Goal: Task Accomplishment & Management: Manage account settings

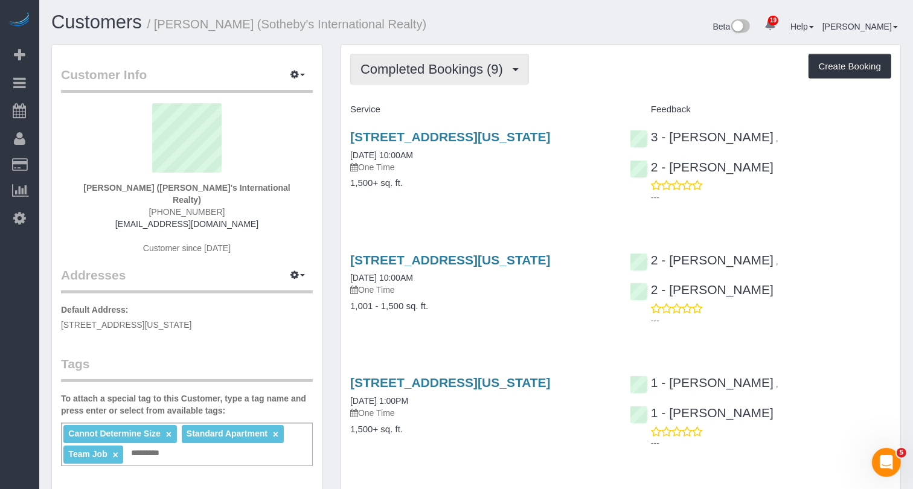
click at [472, 62] on span "Completed Bookings (9)" at bounding box center [435, 69] width 149 height 15
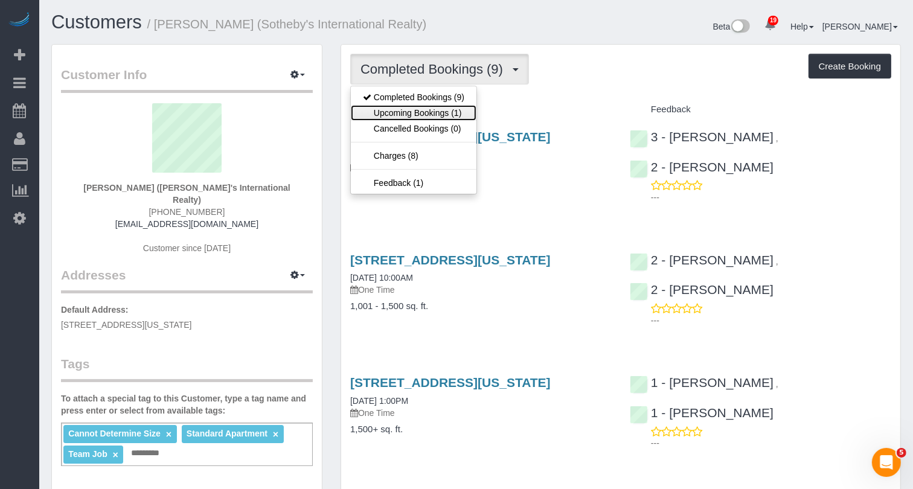
click at [445, 107] on link "Upcoming Bookings (1)" at bounding box center [414, 113] width 126 height 16
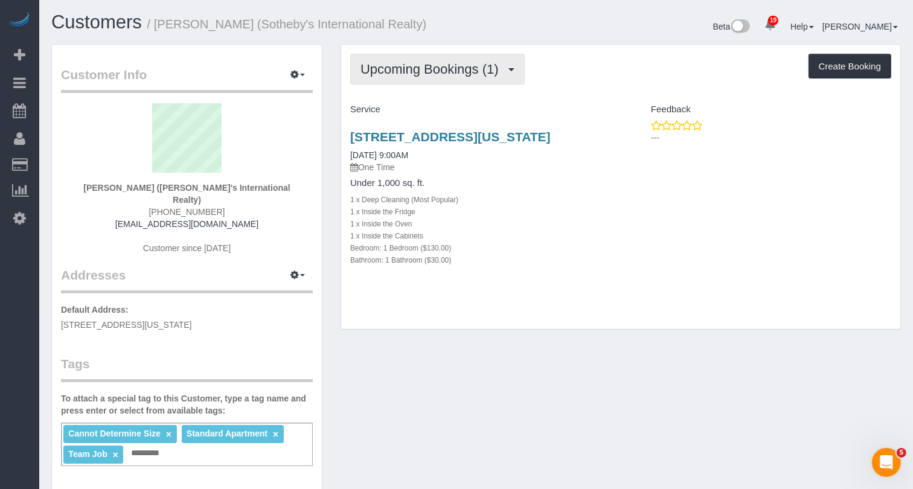
drag, startPoint x: 401, startPoint y: 67, endPoint x: 402, endPoint y: 74, distance: 7.3
click at [402, 67] on span "Upcoming Bookings (1)" at bounding box center [433, 69] width 144 height 15
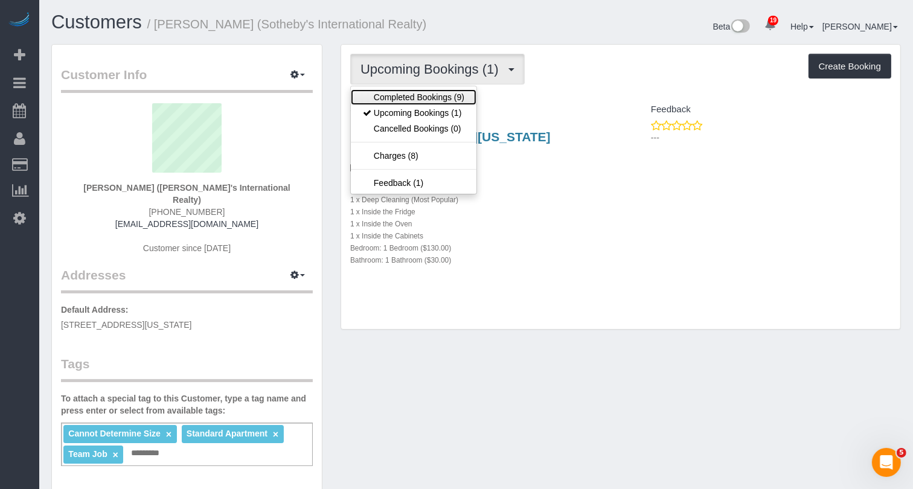
click at [399, 94] on link "Completed Bookings (9)" at bounding box center [414, 97] width 126 height 16
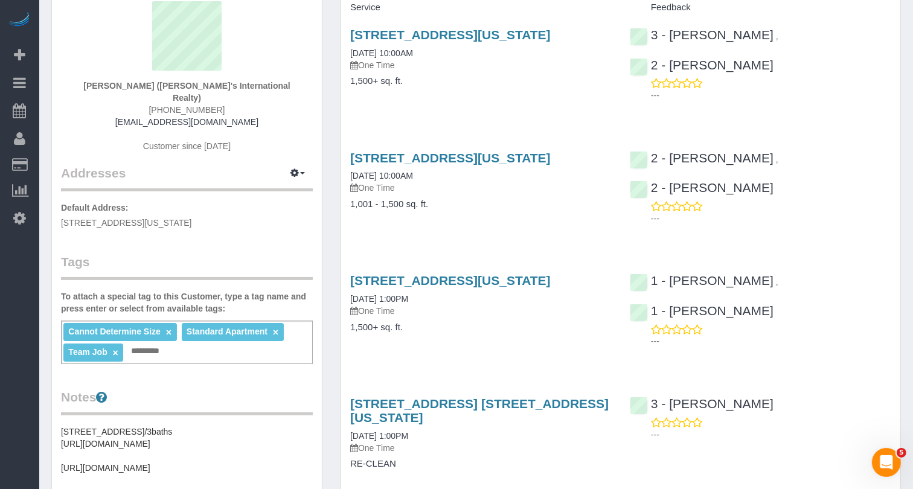
scroll to position [103, 0]
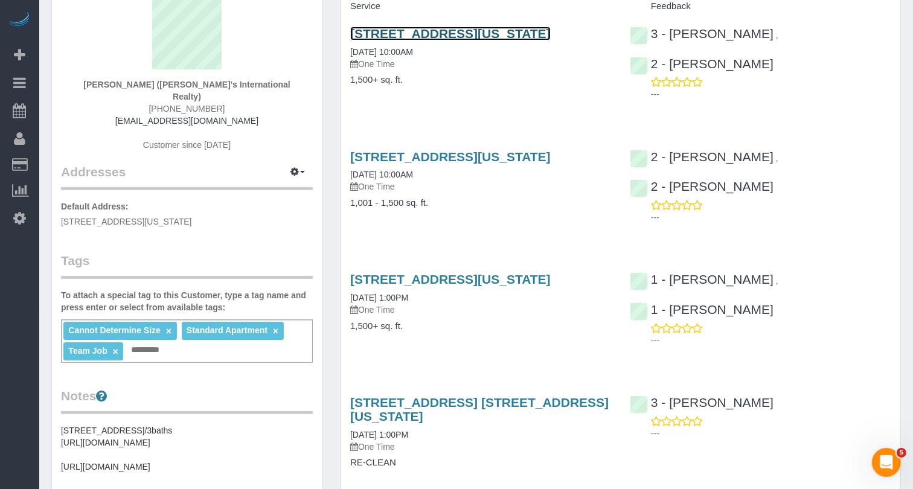
click at [444, 33] on link "605 East 82nd Street, Apt.Pha, New York, NY 10028" at bounding box center [450, 34] width 201 height 14
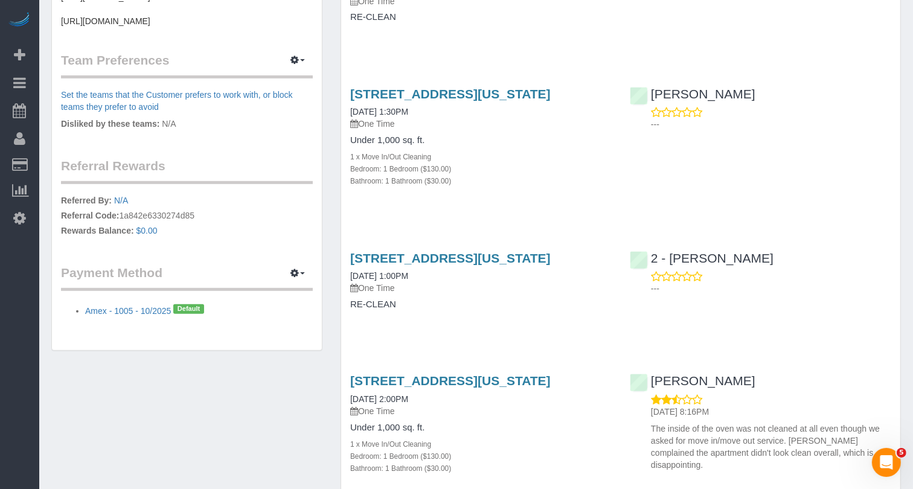
scroll to position [0, 0]
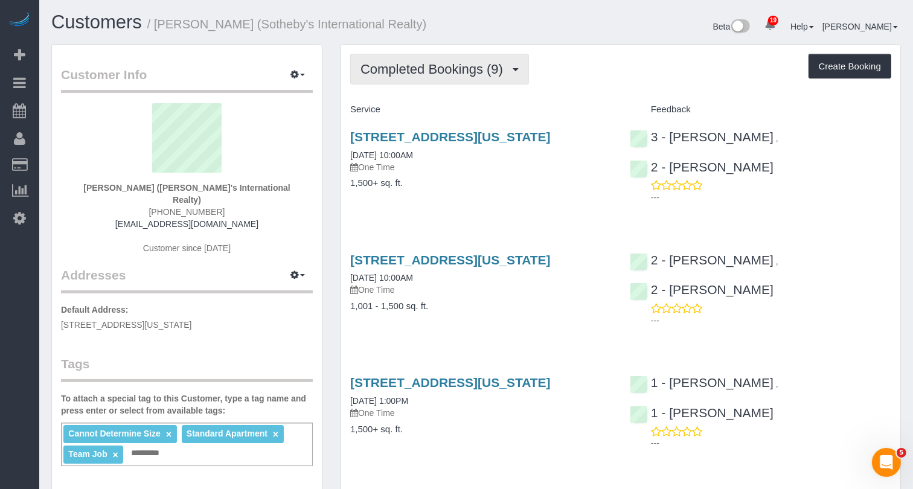
click at [455, 63] on span "Completed Bookings (9)" at bounding box center [435, 69] width 149 height 15
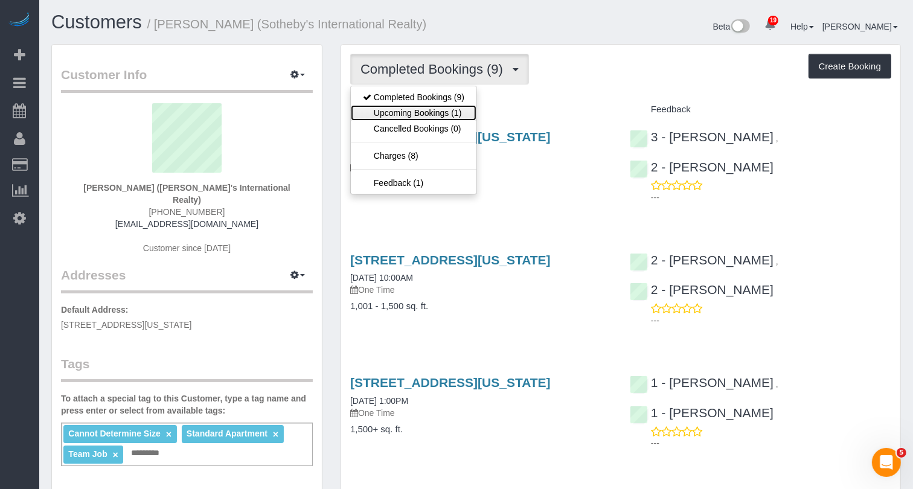
click at [455, 117] on link "Upcoming Bookings (1)" at bounding box center [414, 113] width 126 height 16
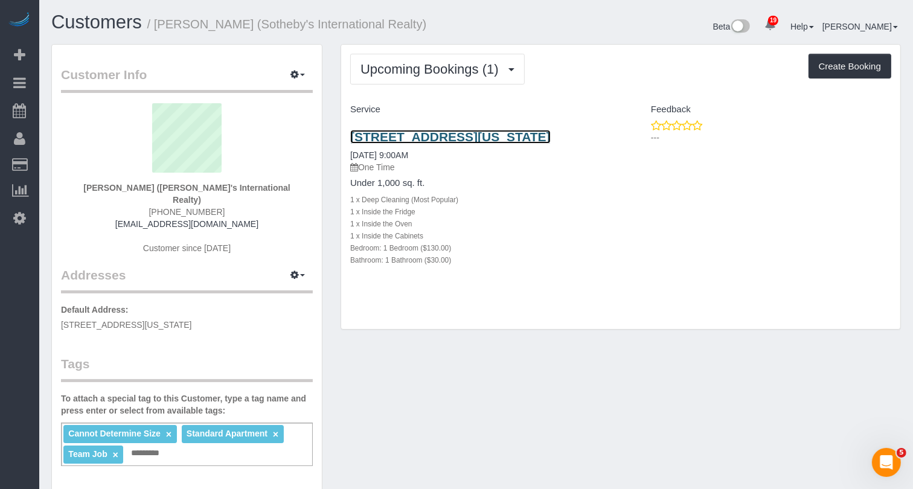
click at [465, 138] on link "555 West 59th Street, Apt.12e, New York, NY 10019" at bounding box center [450, 137] width 201 height 14
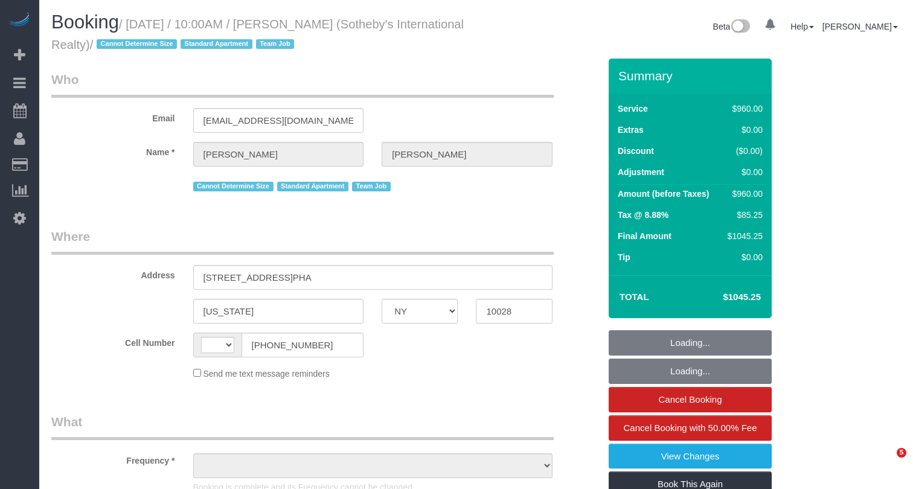
select select "NY"
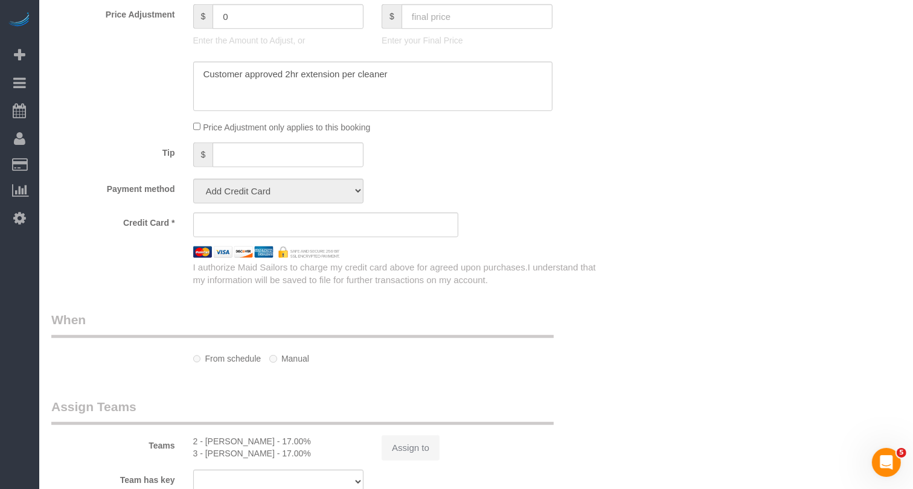
select select "string:[GEOGRAPHIC_DATA]"
select select "object:815"
select select "360"
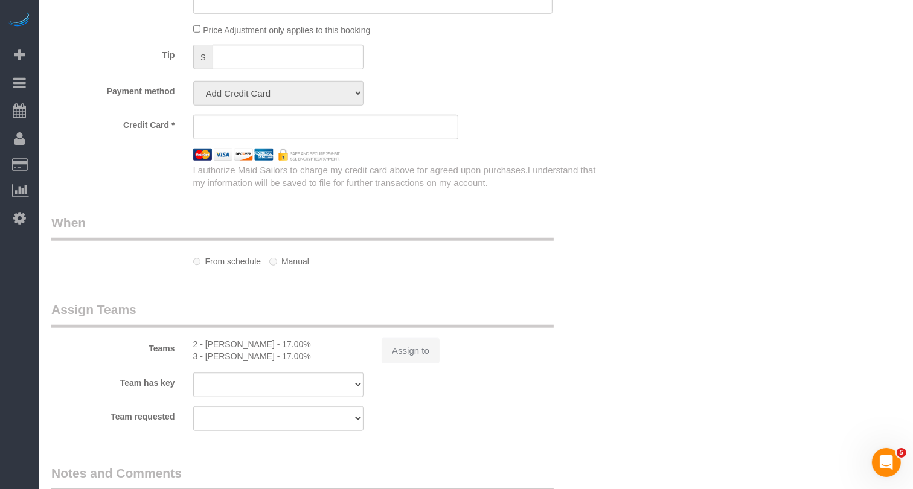
select select "object:912"
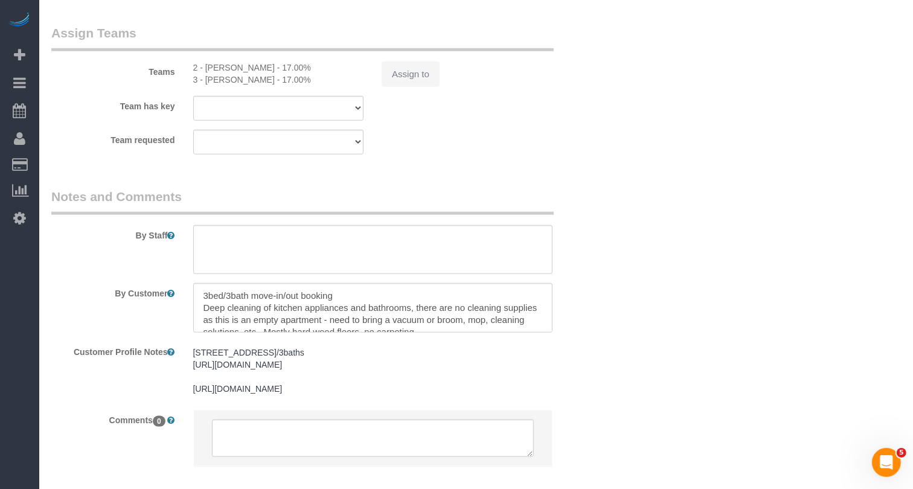
select select "string:stripe-pm_1LyzvD4VGloSiKo7z6mm3lkI"
select select "number:57"
select select "number:74"
select select "number:15"
select select "number:6"
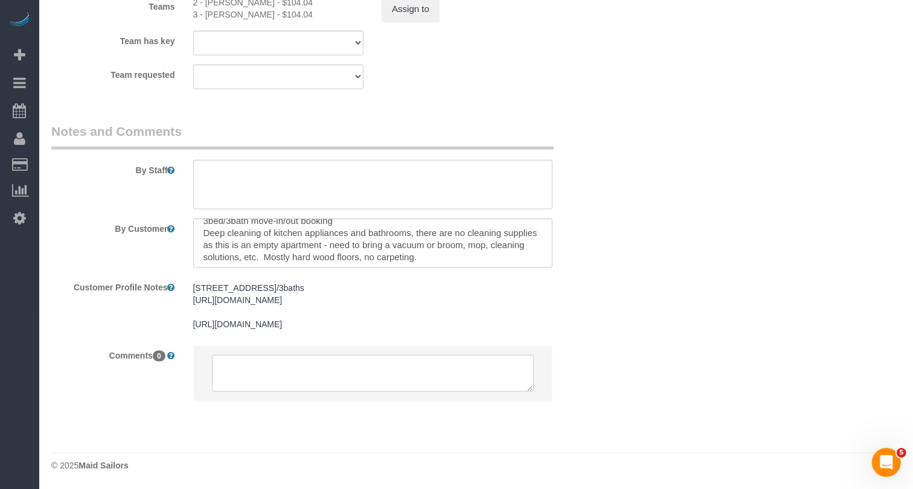
scroll to position [1484, 0]
select select "spot1"
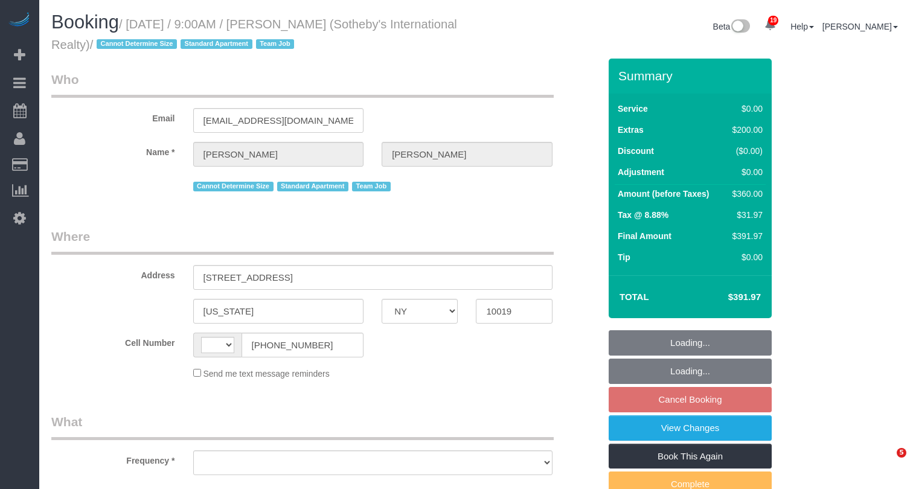
select select "NY"
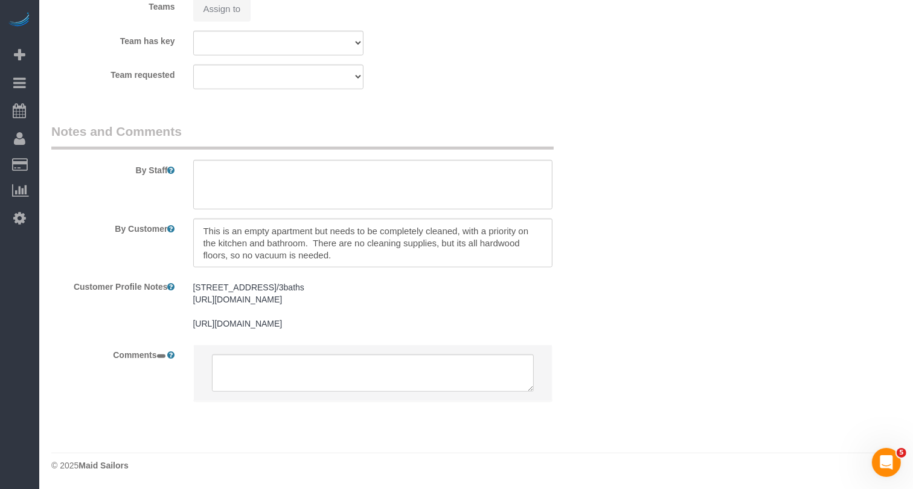
select select "string:[GEOGRAPHIC_DATA]"
select select "object:793"
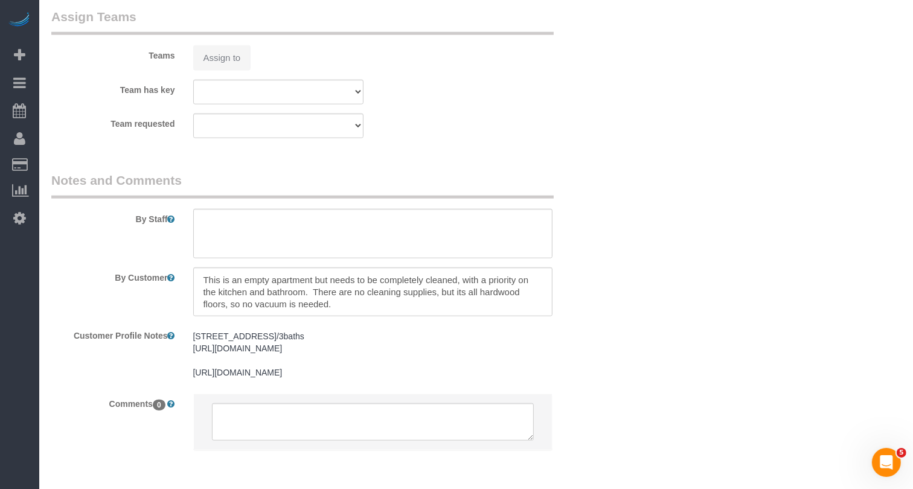
scroll to position [1678, 0]
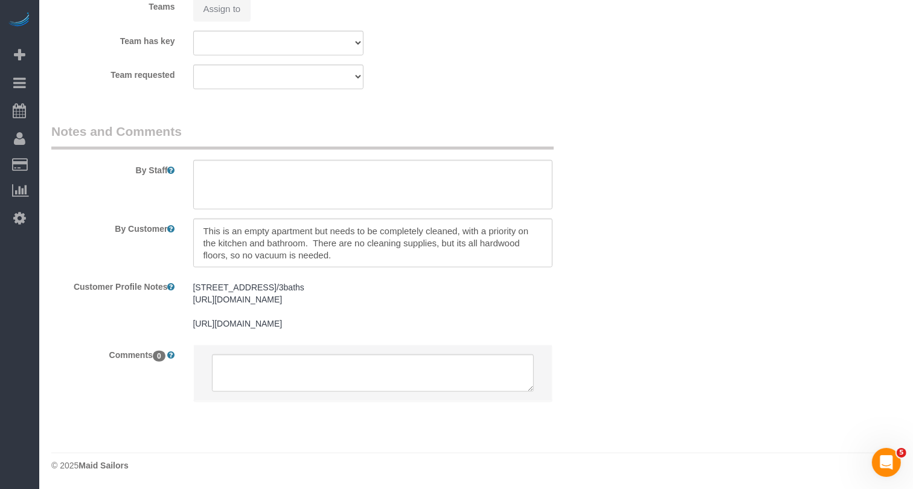
select select "string:stripe-pm_1LyzvD4VGloSiKo7z6mm3lkI"
select select "1"
select select "spot2"
select select "number:56"
select select "number:74"
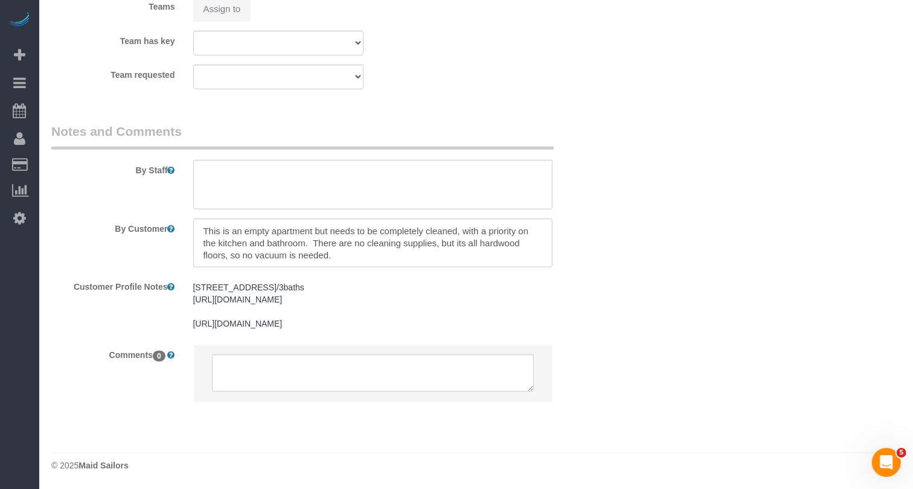
select select "number:15"
select select "number:6"
select select "1"
select select "object:1088"
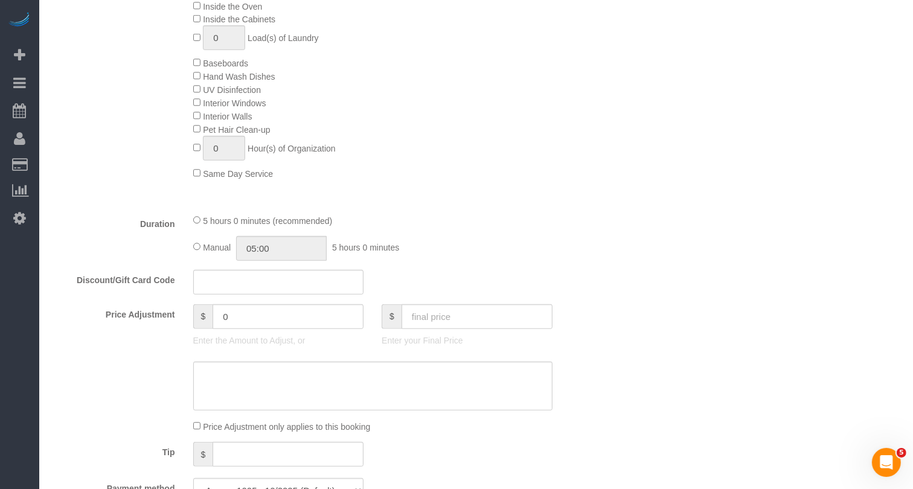
scroll to position [155, 0]
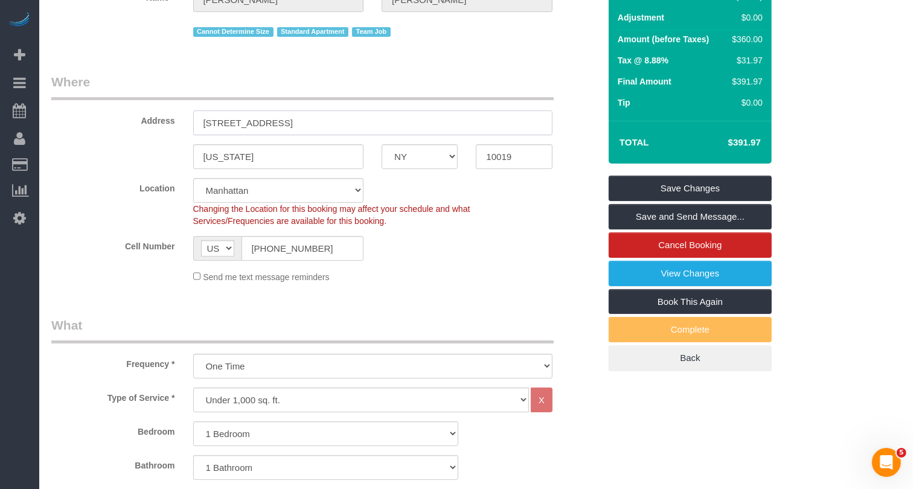
drag, startPoint x: 333, startPoint y: 128, endPoint x: 202, endPoint y: 122, distance: 131.8
click at [199, 123] on input "[STREET_ADDRESS]" at bounding box center [372, 123] width 359 height 25
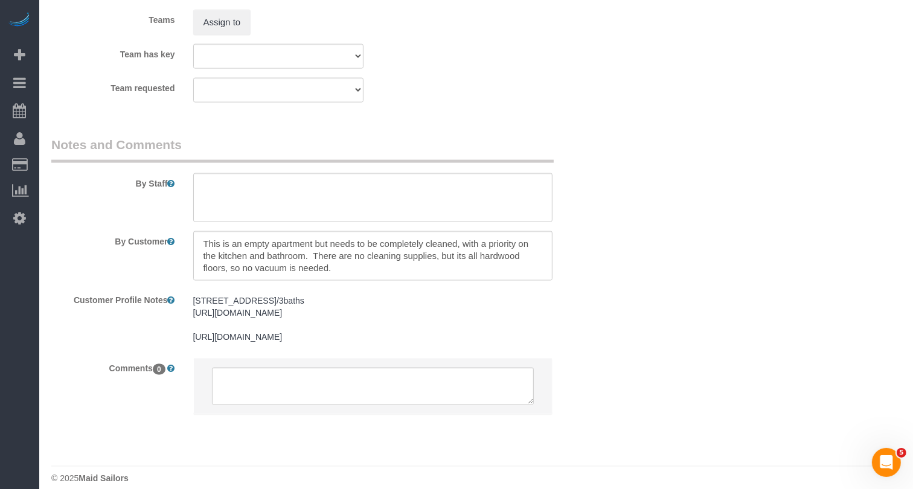
scroll to position [1678, 0]
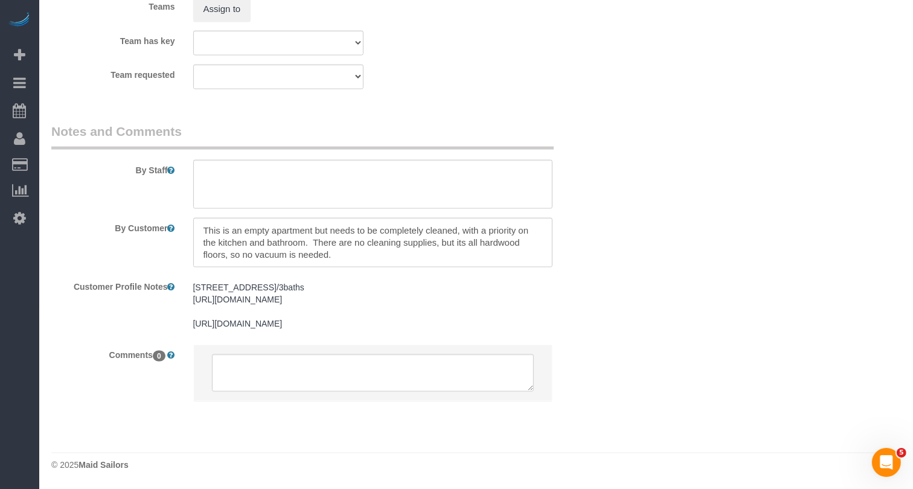
click at [260, 297] on pre "605 East 82nd Street, Apt PHA NY 10028 3beds/3baths https://www.cityrealty.com/…" at bounding box center [372, 306] width 359 height 48
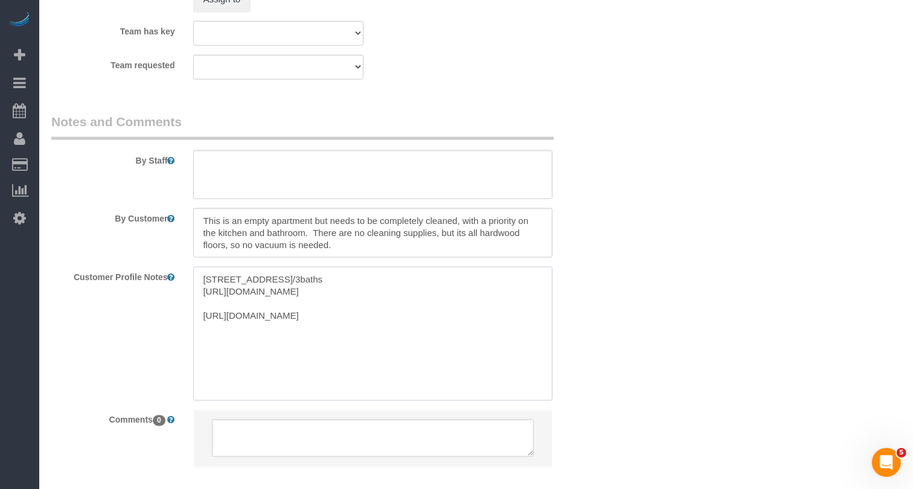
click at [280, 376] on textarea "605 East 82nd Street, Apt PHA NY 10028 3beds/3baths https://www.cityrealty.com/…" at bounding box center [372, 334] width 359 height 134
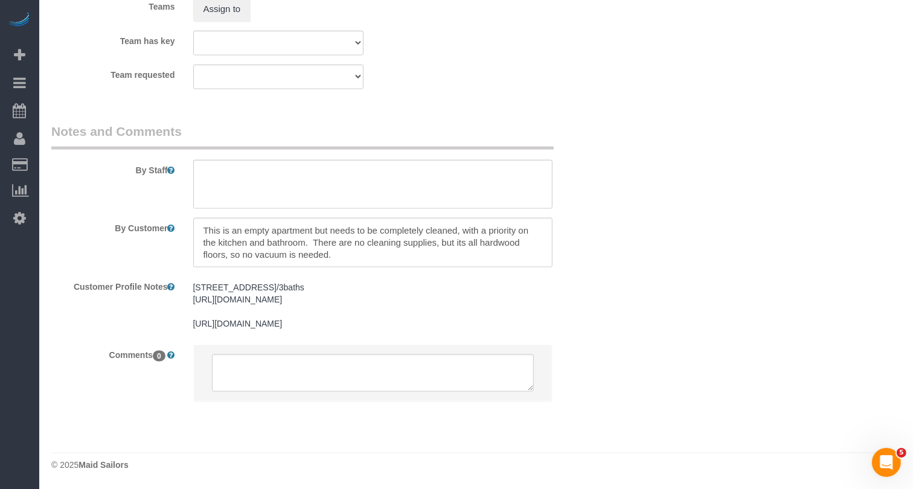
click at [414, 292] on pre "605 East 82nd Street, Apt PHA NY 10028 3beds/3baths https://www.cityrealty.com/…" at bounding box center [372, 306] width 359 height 48
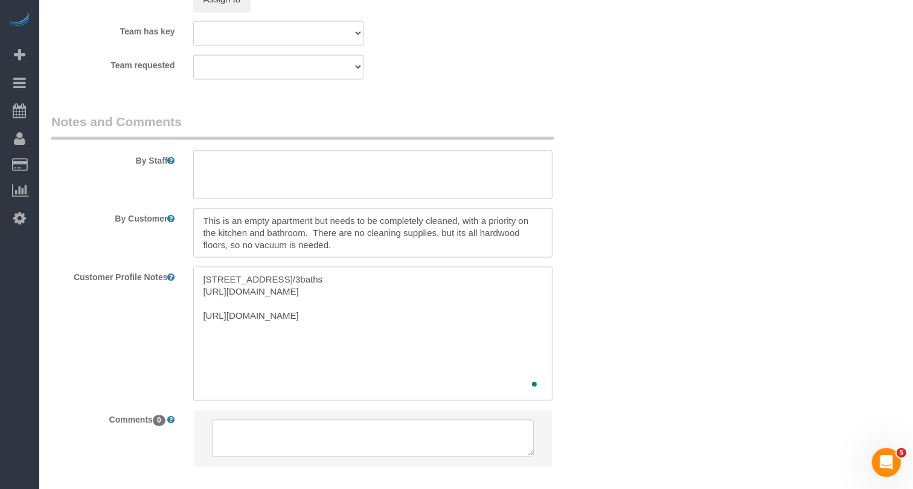
click at [445, 361] on textarea "605 East 82nd Street, Apt PHA NY 10028 3beds/3baths https://www.cityrealty.com/…" at bounding box center [372, 334] width 359 height 134
paste textarea "https://streeteasy.com/building/element-condominium/12e"
type textarea "[STREET_ADDRESS]/3baths [URL][DOMAIN_NAME] [URL][DOMAIN_NAME][DOMAIN_NAME] 1bed…"
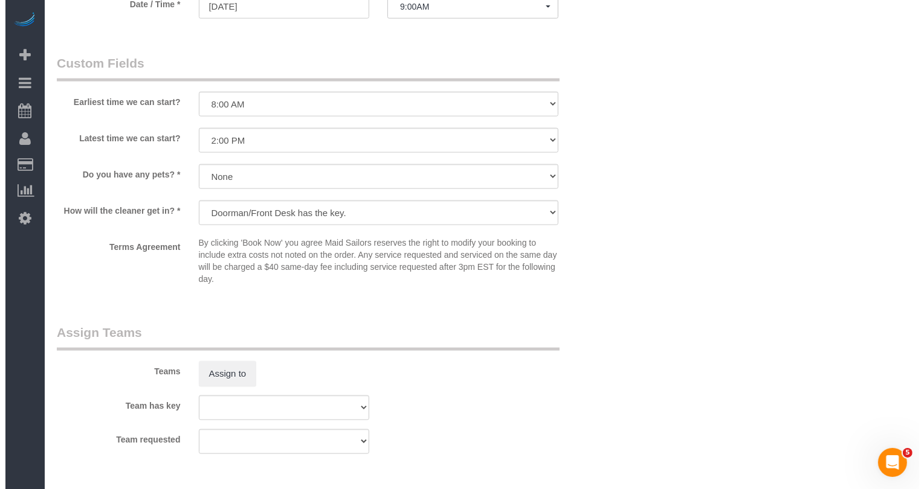
scroll to position [1304, 0]
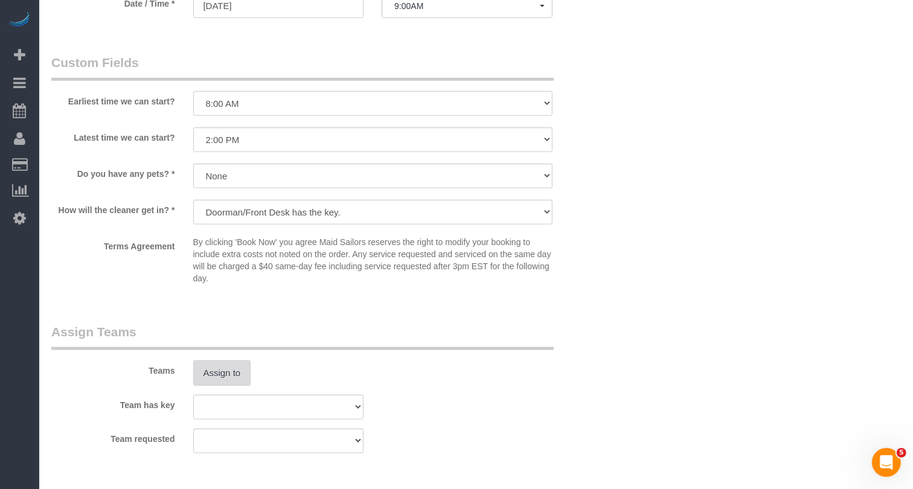
click at [210, 377] on button "Assign to" at bounding box center [222, 373] width 58 height 25
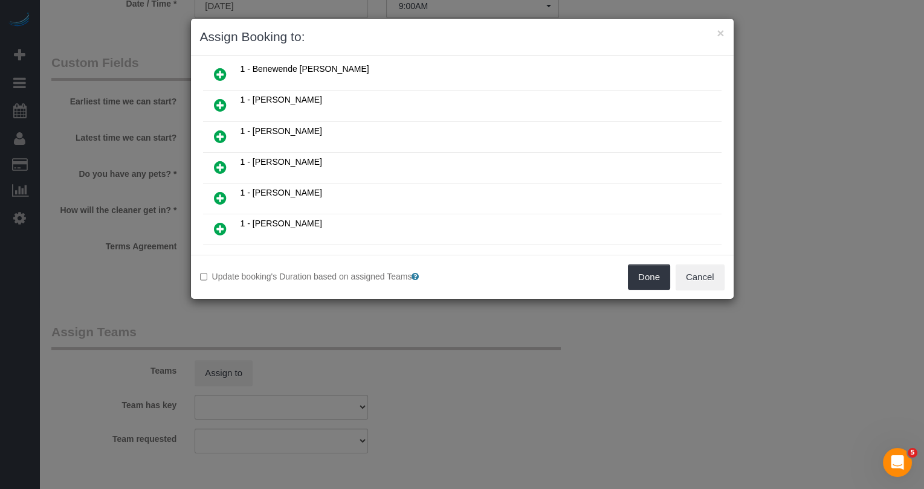
click at [223, 191] on icon at bounding box center [220, 198] width 13 height 14
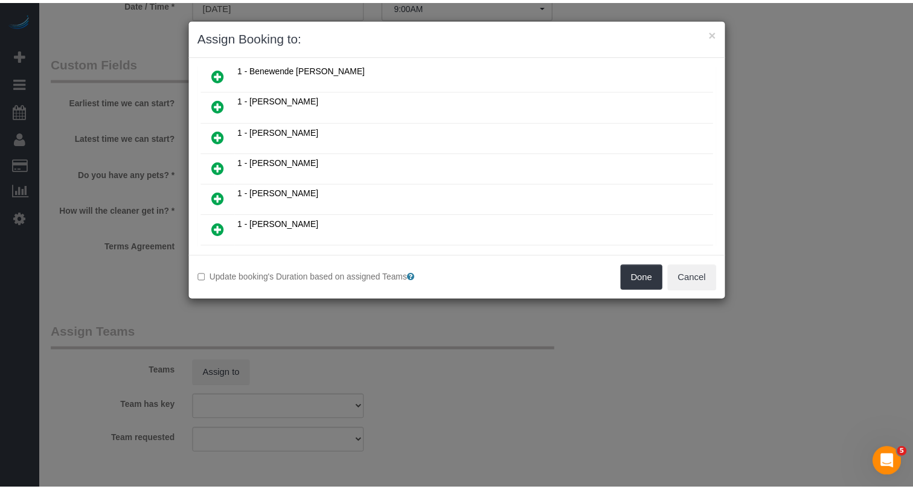
scroll to position [161, 0]
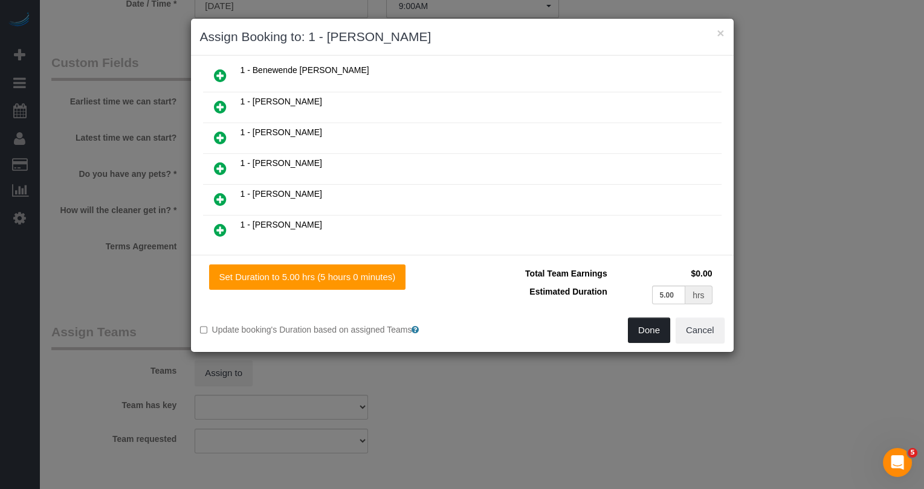
click at [654, 330] on button "Done" at bounding box center [649, 330] width 42 height 25
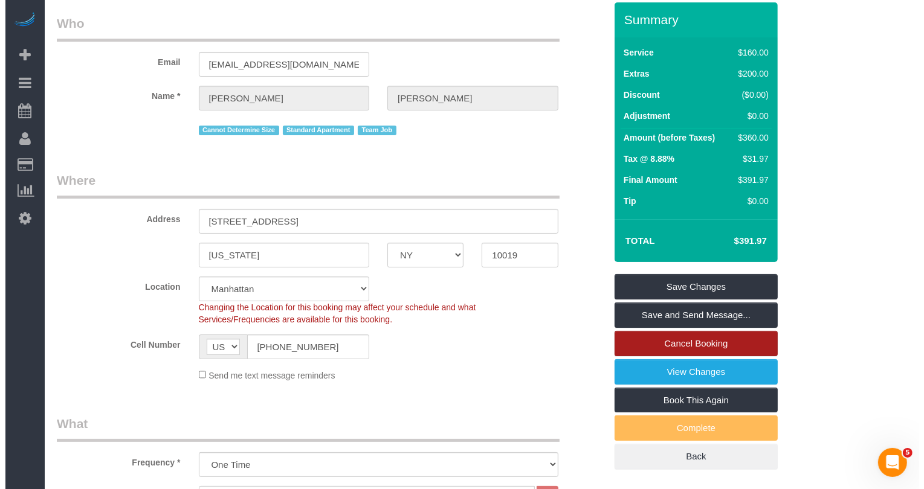
scroll to position [0, 0]
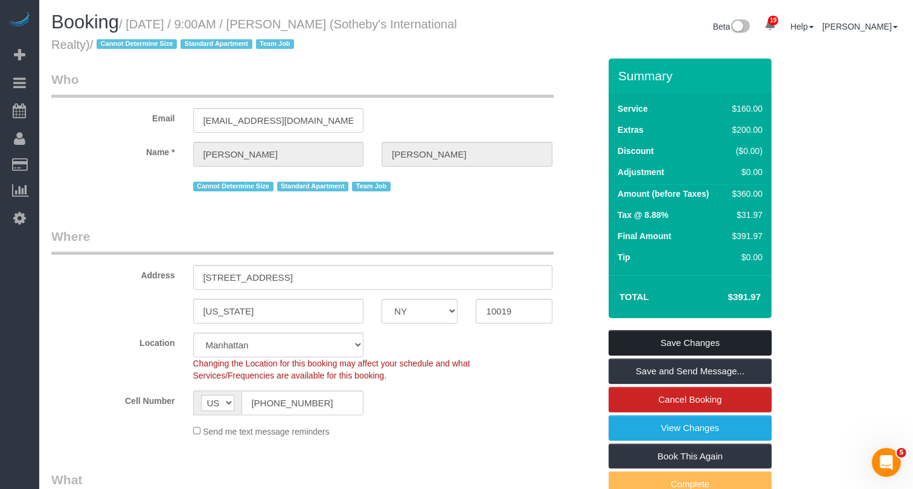
click at [695, 340] on link "Save Changes" at bounding box center [690, 342] width 163 height 25
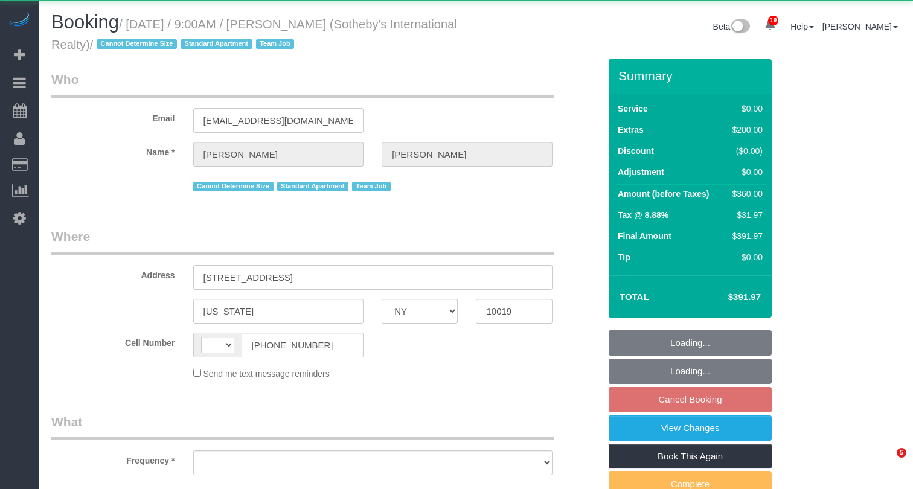
select select "NY"
select select "string:[GEOGRAPHIC_DATA]"
select select "object:799"
select select "string:stripe-pm_1LyzvD4VGloSiKo7z6mm3lkI"
select select "1"
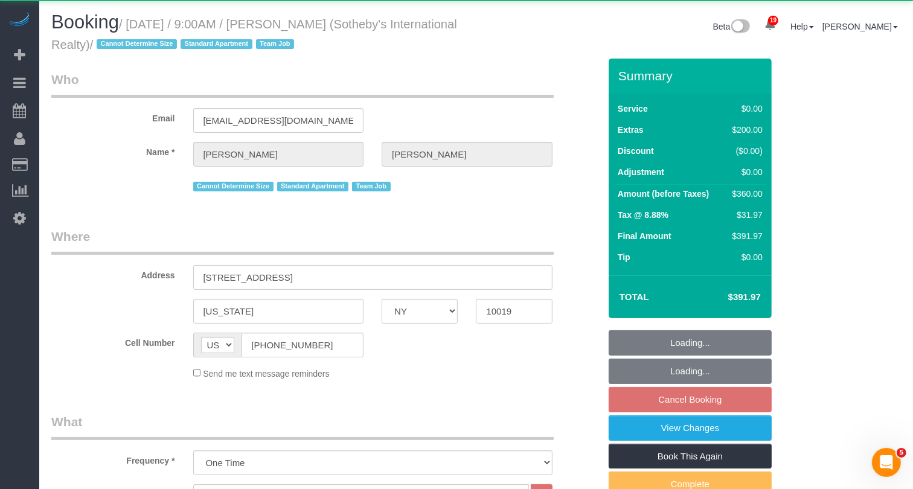
select select "1"
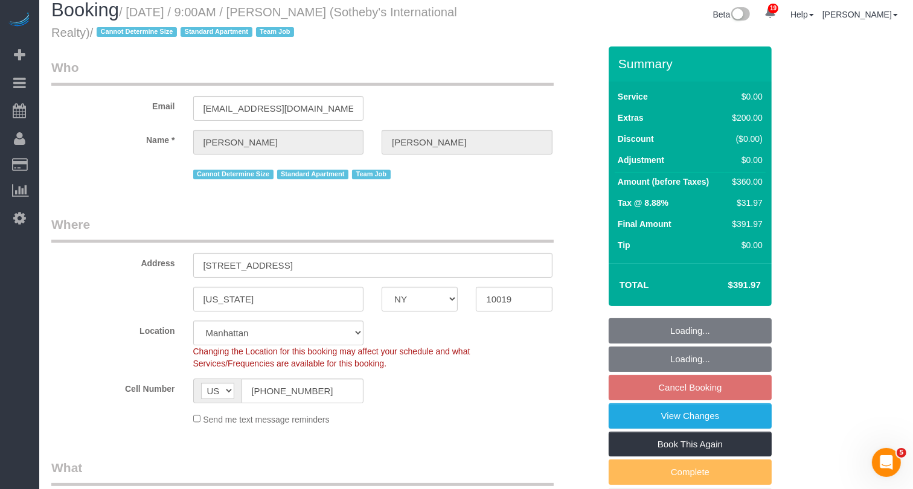
select select "object:1089"
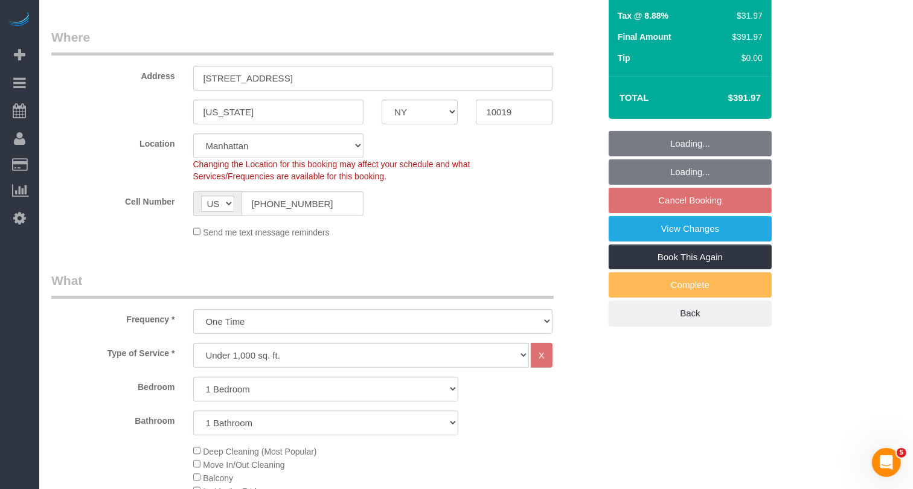
select select "spot2"
select select "number:56"
select select "number:74"
select select "number:15"
select select "number:6"
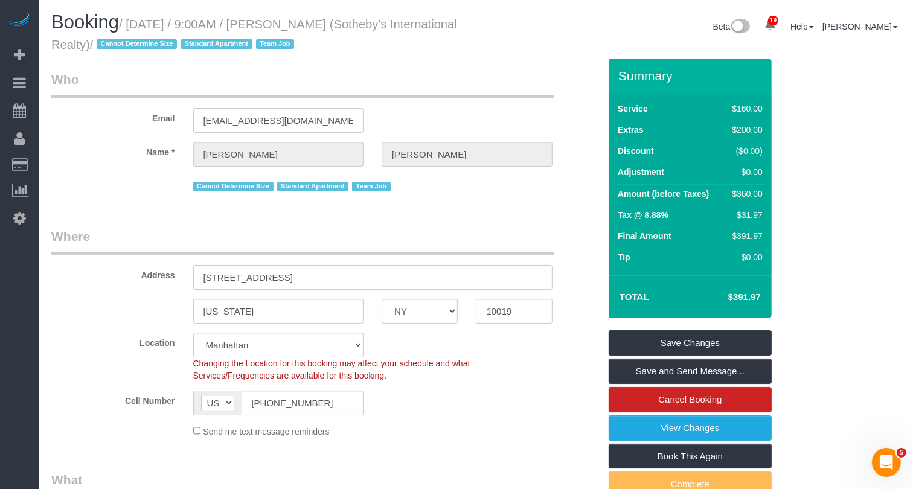
scroll to position [257, 0]
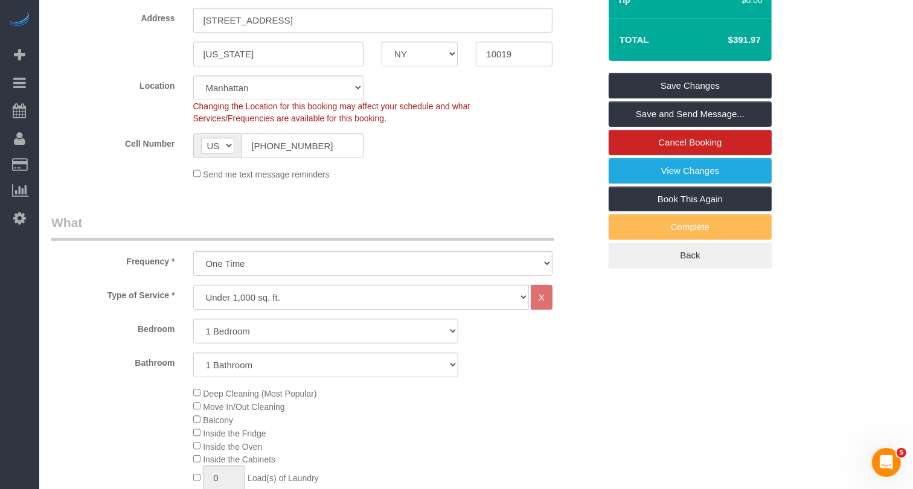
click at [266, 296] on select "Under 1,000 sq. ft. 1,001 - 1,500 sq. ft. 1,500+ sq. ft. Custom Cleaning Office…" at bounding box center [361, 297] width 336 height 25
select select "spot58"
click at [251, 260] on select "One Time Weekly (20% Off) - 20.00% Every 2 Weeks (15% Off) - 15.00% Every 4 Wee…" at bounding box center [372, 263] width 359 height 25
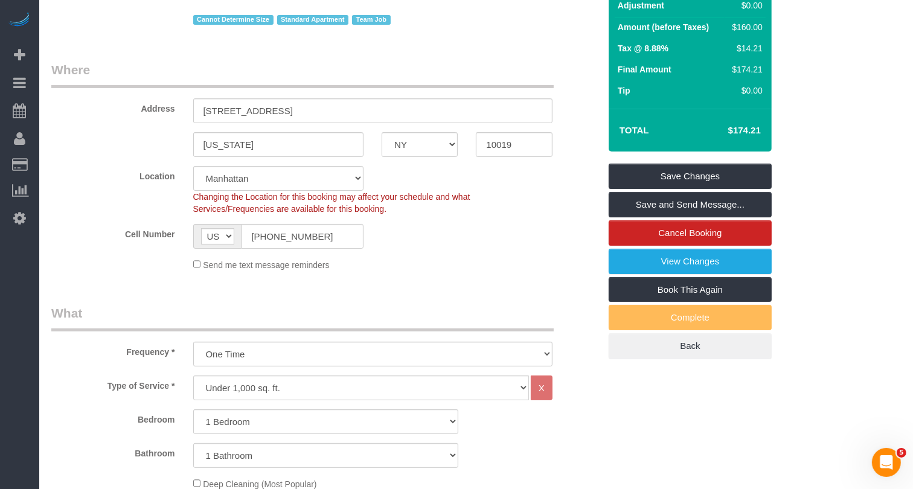
scroll to position [0, 0]
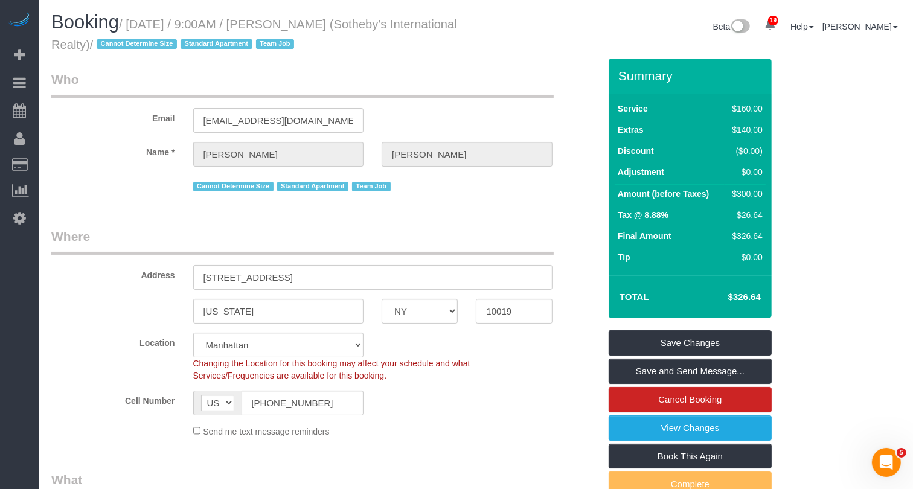
select select "spot114"
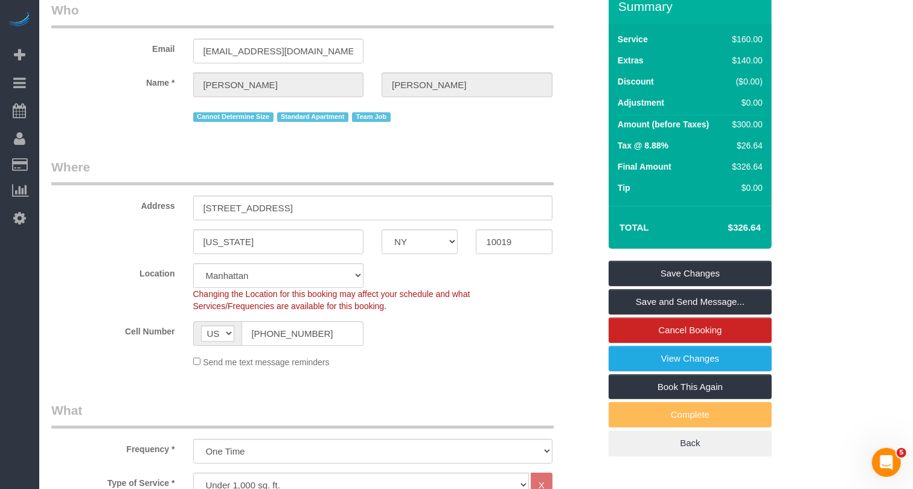
scroll to position [425, 0]
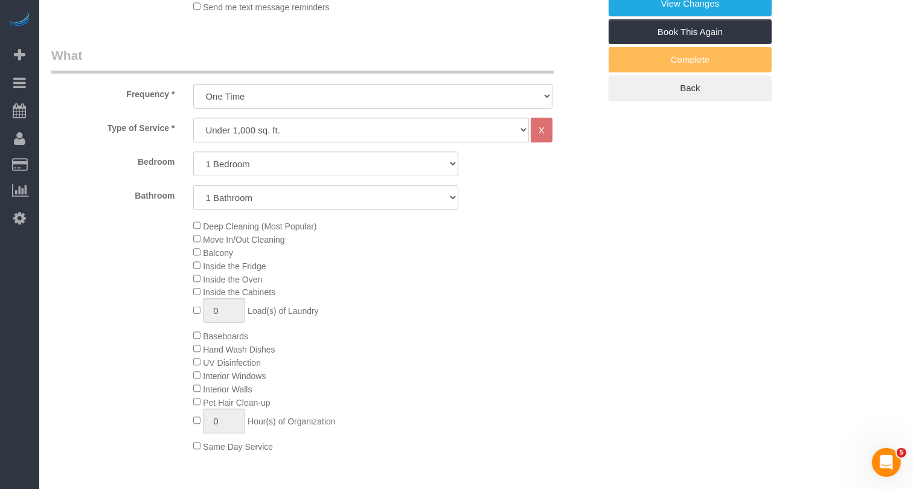
click at [211, 202] on select "1 Bathroom 2 Bathrooms" at bounding box center [325, 197] width 265 height 25
select select "2"
click at [193, 185] on select "1 Bathroom 2 Bathrooms" at bounding box center [325, 197] width 265 height 25
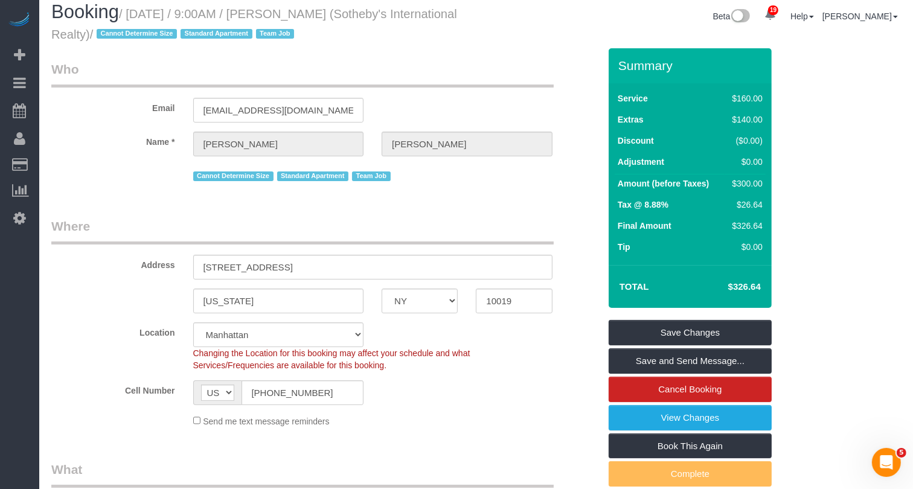
scroll to position [0, 0]
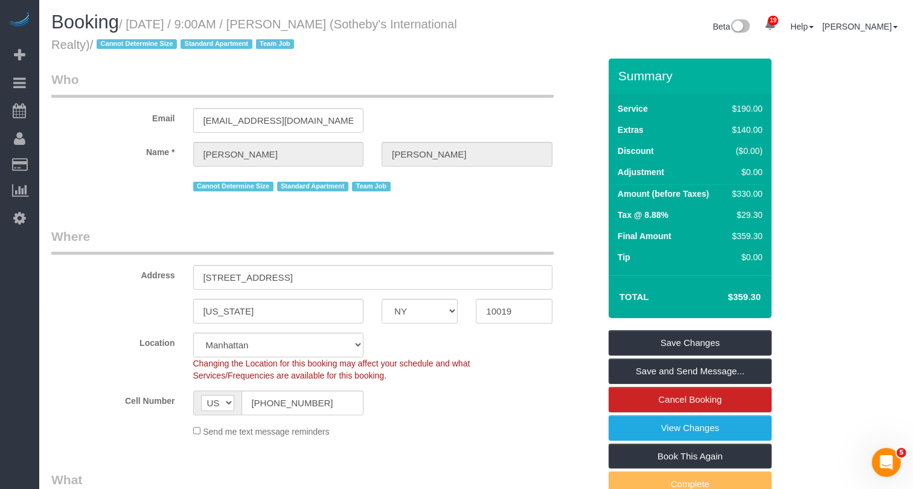
select select "spot170"
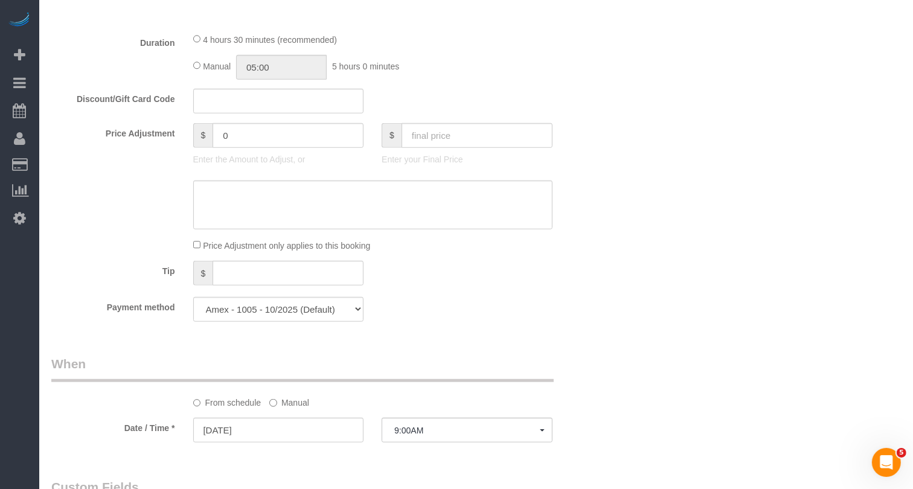
scroll to position [643, 0]
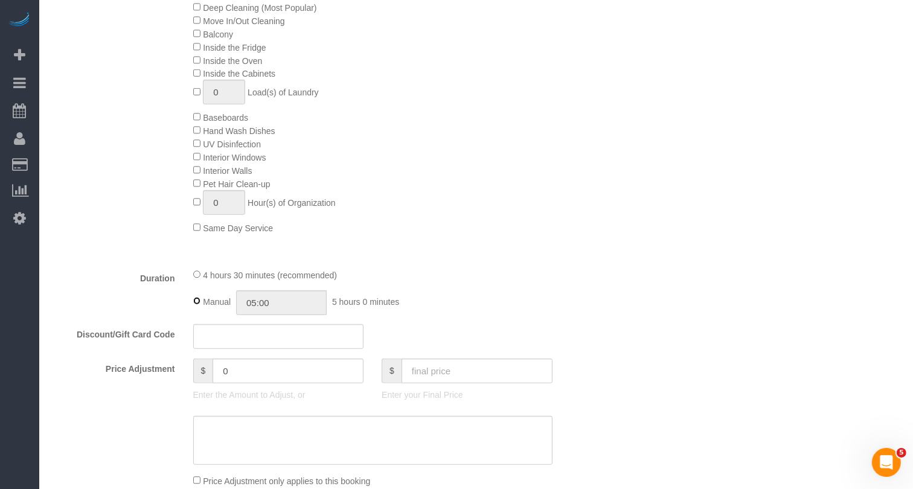
type input "04:30"
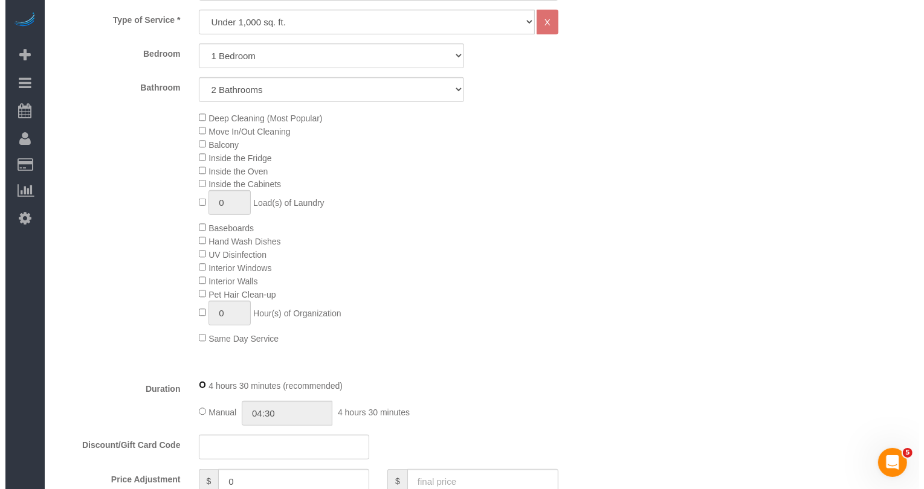
scroll to position [0, 0]
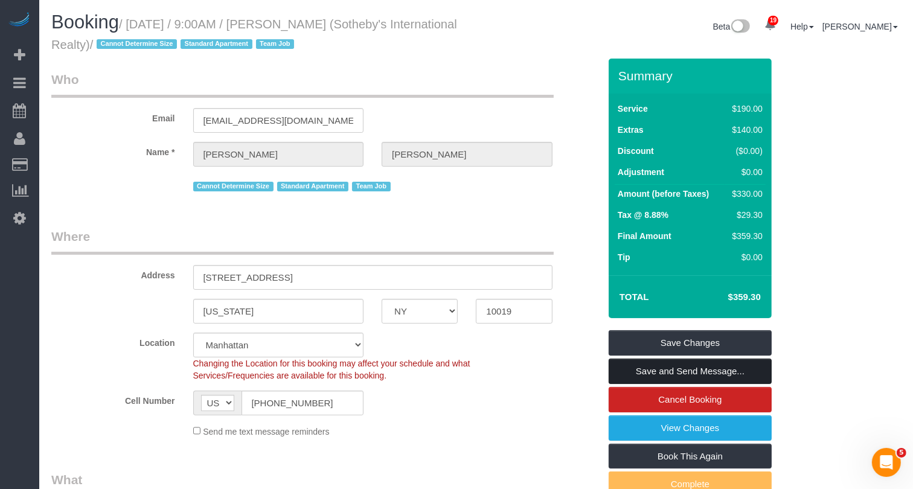
click at [715, 369] on link "Save and Send Message..." at bounding box center [690, 371] width 163 height 25
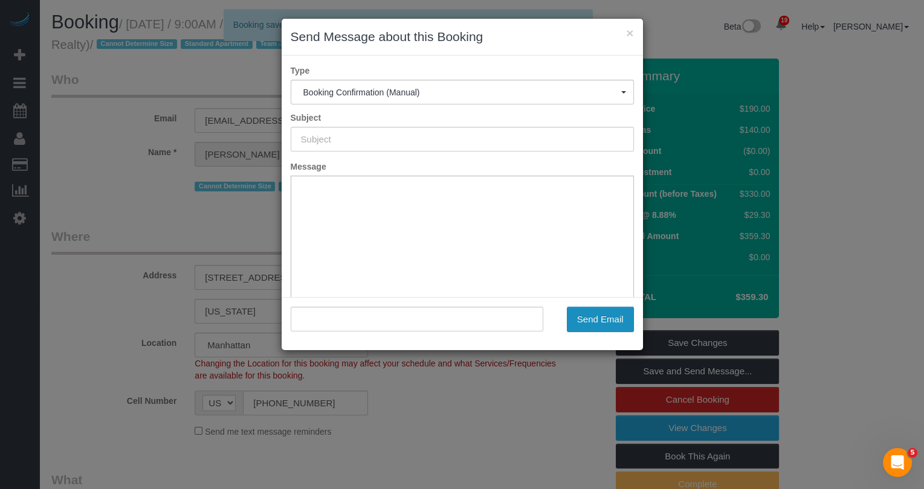
type input "Cleaning Confirmed for [DATE] 9:00am"
type input ""[PERSON_NAME]" <[EMAIL_ADDRESS][DOMAIN_NAME]>"
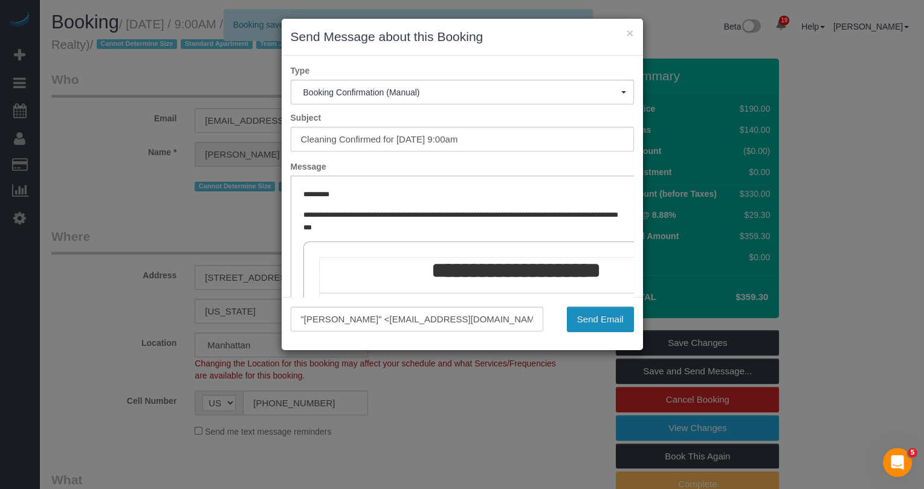
click at [594, 323] on button "Send Email" at bounding box center [600, 319] width 67 height 25
